Goal: Information Seeking & Learning: Learn about a topic

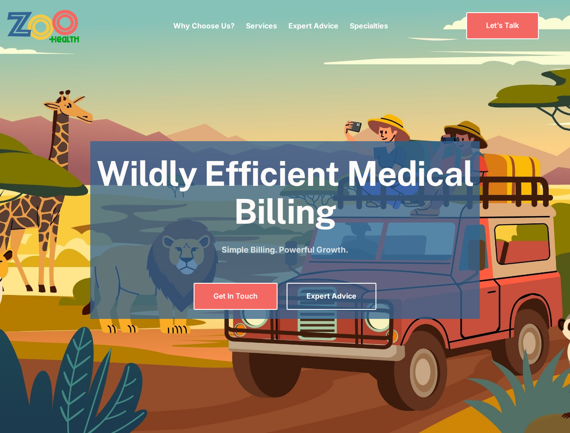
click at [280, 26] on div "Why Choose Us? Services Chronic Care Management Contract Optimization Denial An…" at bounding box center [280, 26] width 215 height 38
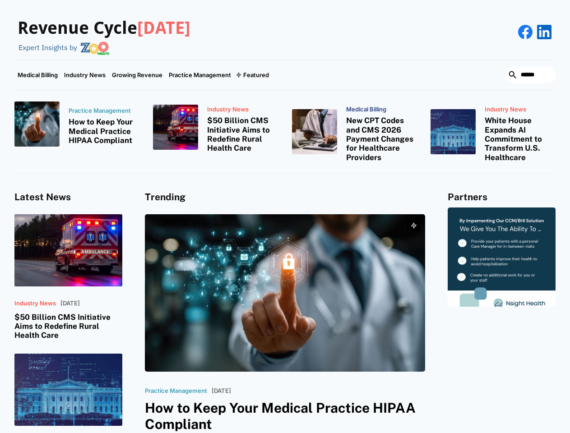
click at [252, 75] on div "Featured" at bounding box center [256, 74] width 26 height 7
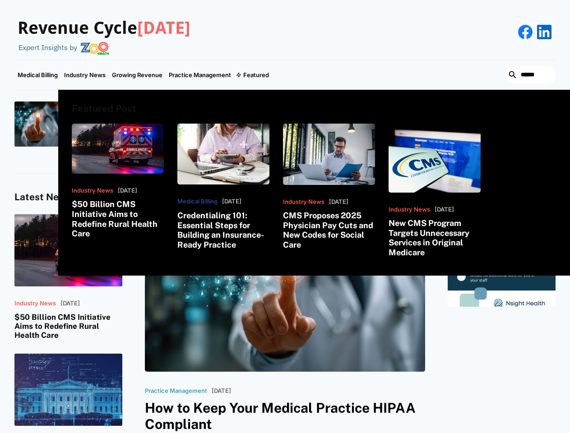
click at [472, 433] on html "Revenue Cycle [DATE] Expert Insights by Medical Billing Industry News Growing R…" at bounding box center [285, 216] width 570 height 433
